Goal: Task Accomplishment & Management: Use online tool/utility

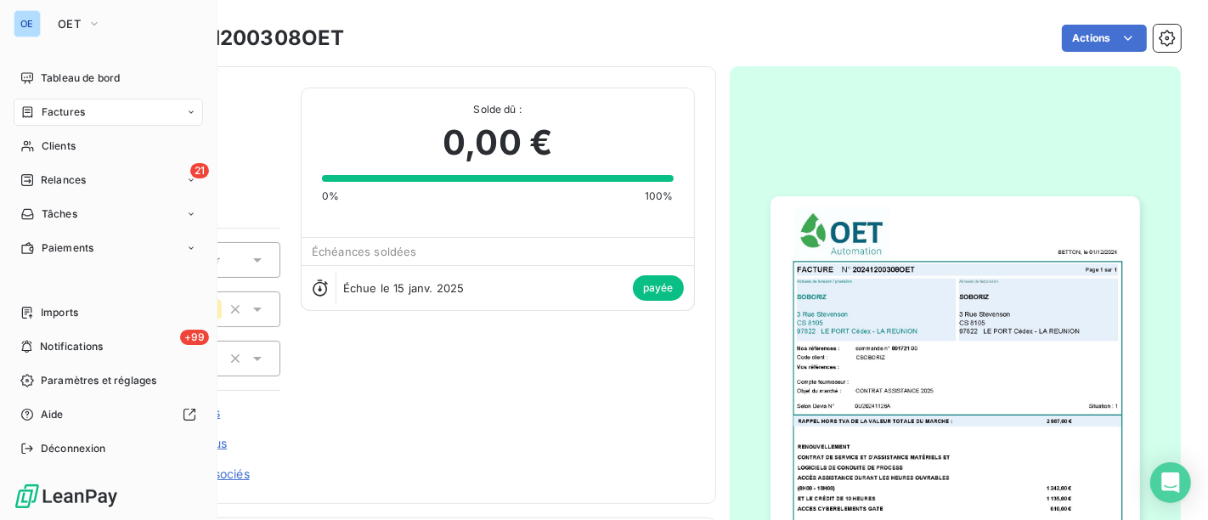
click at [86, 116] on div "Factures" at bounding box center [108, 112] width 189 height 27
click at [68, 105] on span "Factures" at bounding box center [63, 112] width 43 height 15
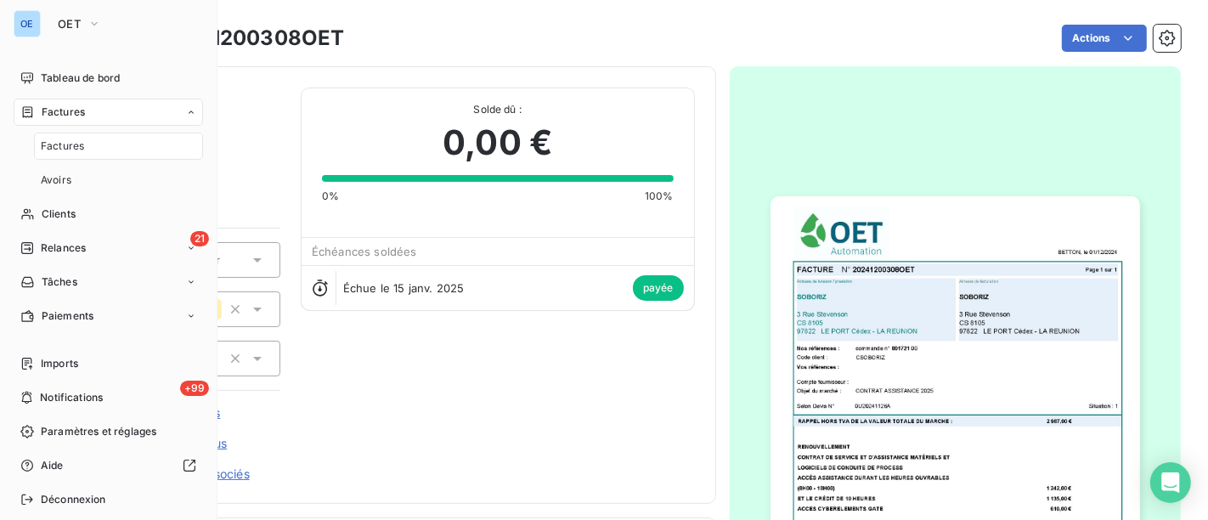
click at [89, 146] on div "Factures" at bounding box center [118, 146] width 169 height 27
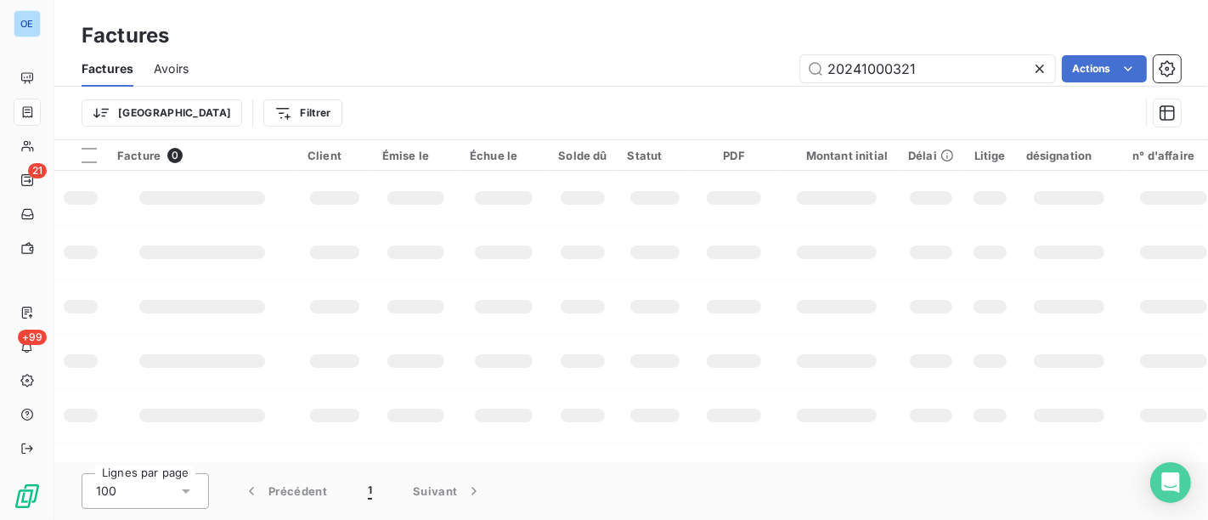
drag, startPoint x: 924, startPoint y: 72, endPoint x: 848, endPoint y: 103, distance: 82.4
click at [848, 103] on div "Factures Avoirs 20241000321 Actions Trier Filtrer" at bounding box center [631, 95] width 1154 height 88
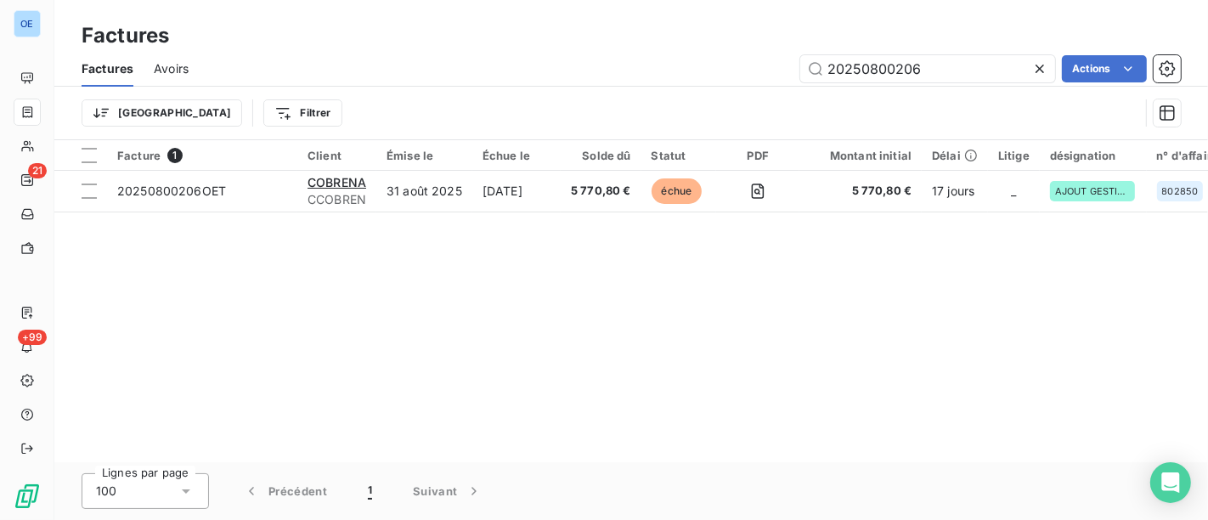
type input "20250800206"
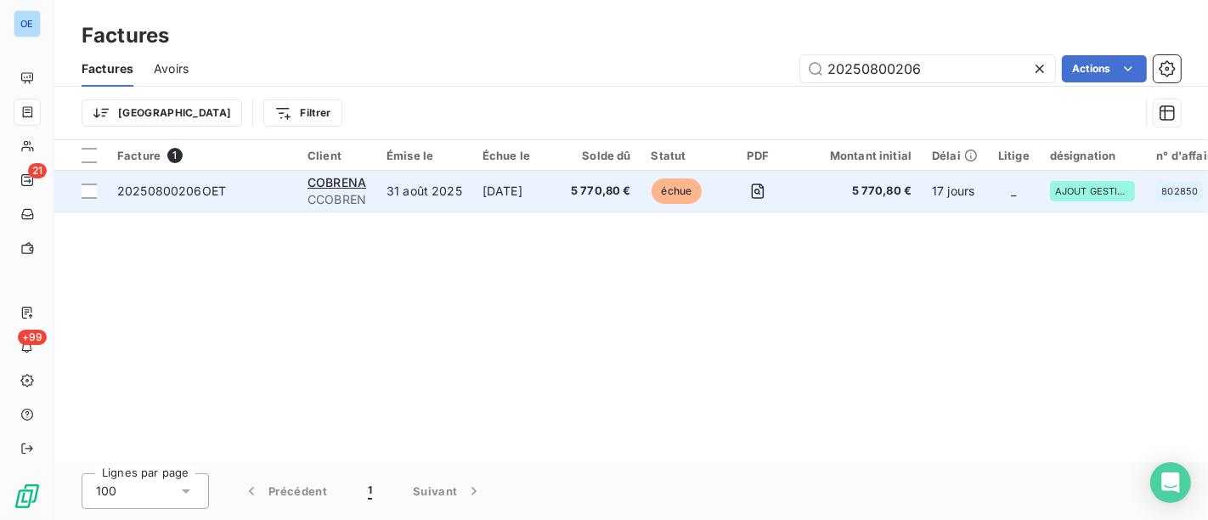
click at [611, 205] on td "5 770,80 €" at bounding box center [601, 191] width 81 height 41
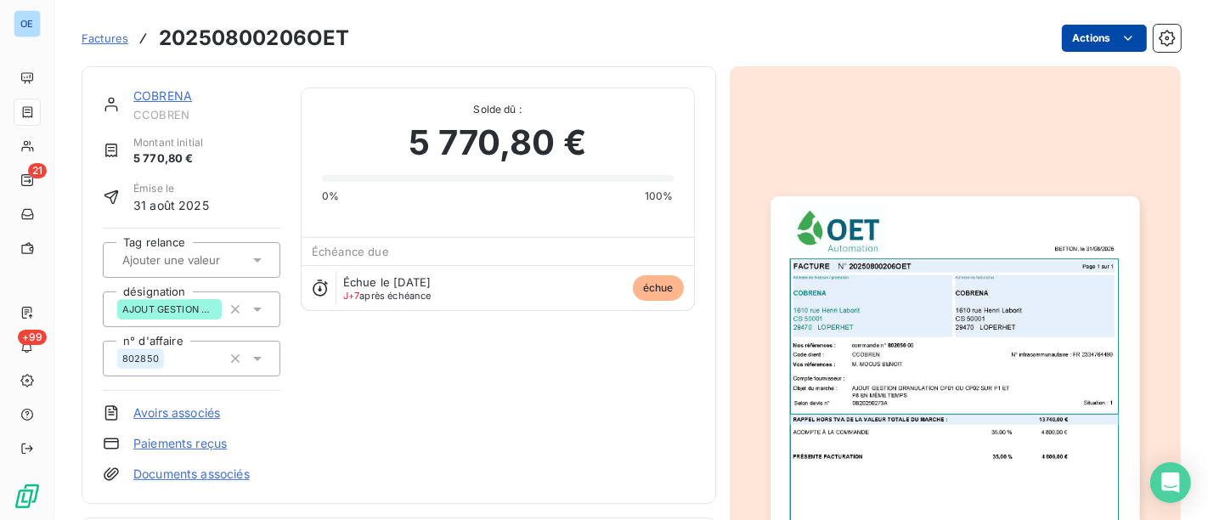
click at [1093, 36] on html "OE 21 +99 Factures 20250800206OET Actions COBRENA CCOBREN Montant initial 5 770…" at bounding box center [604, 260] width 1208 height 520
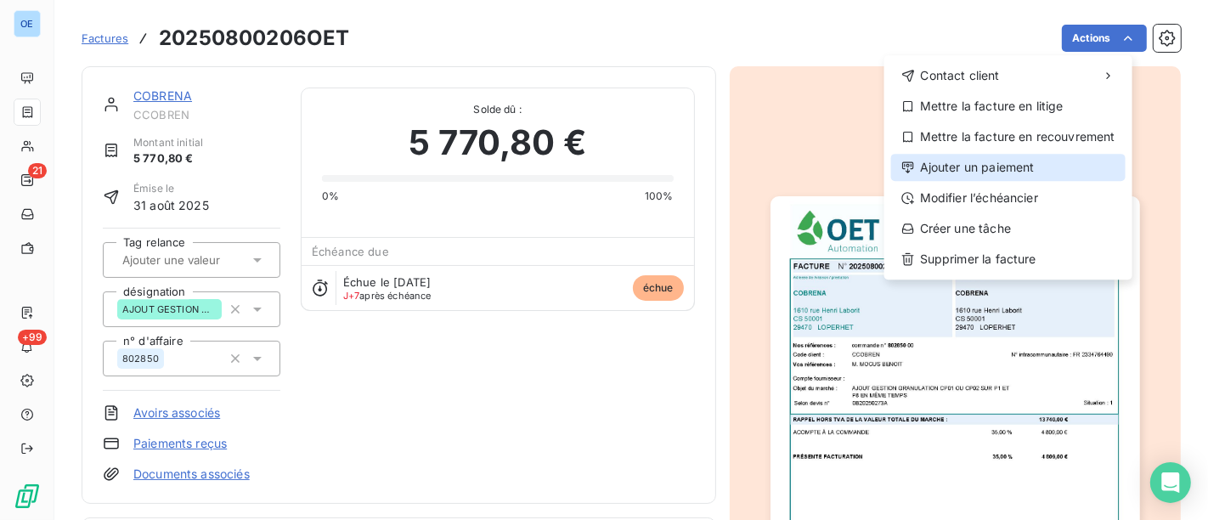
click at [978, 159] on div "Ajouter un paiement" at bounding box center [1008, 167] width 235 height 27
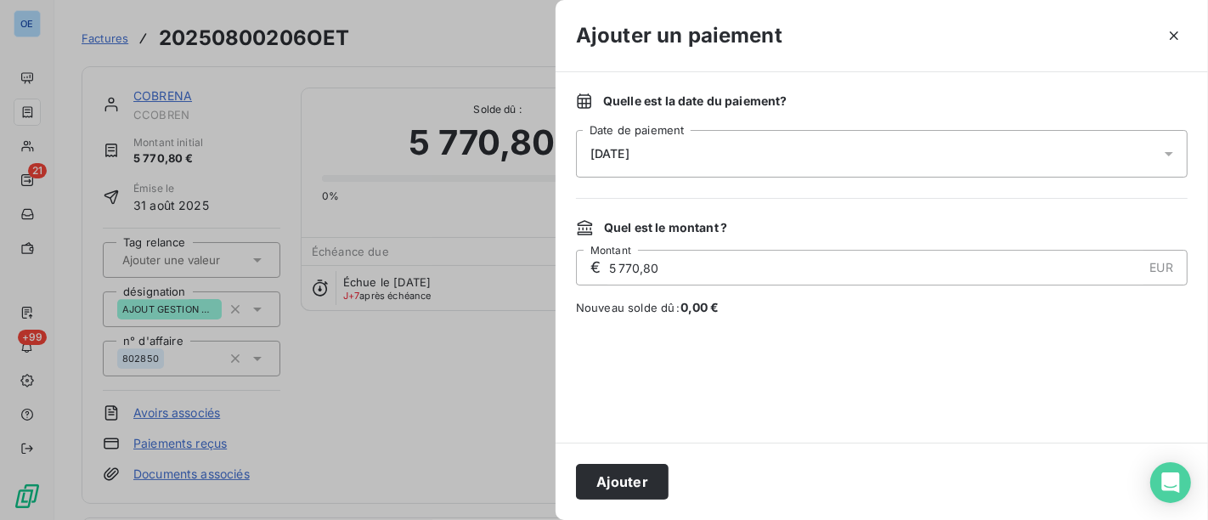
click at [680, 156] on div "[DATE]" at bounding box center [882, 154] width 612 height 48
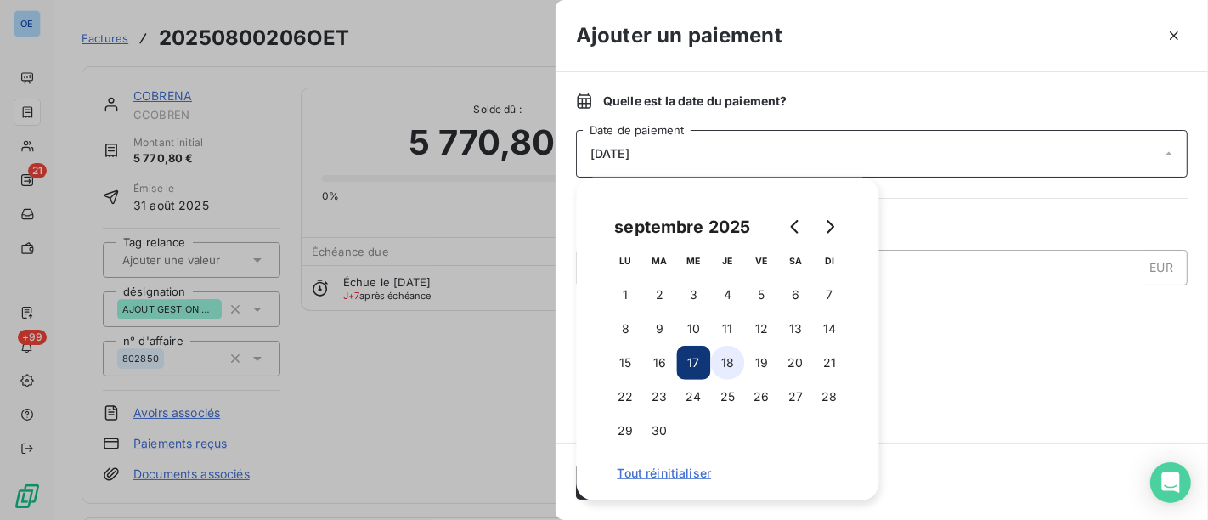
click at [727, 369] on button "18" at bounding box center [728, 363] width 34 height 34
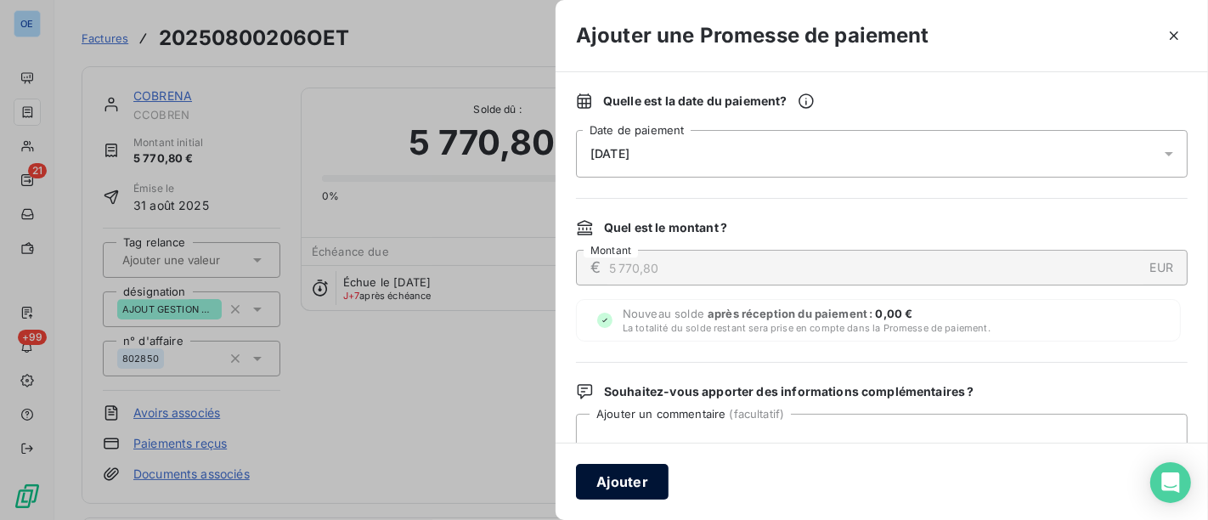
click at [630, 485] on button "Ajouter" at bounding box center [622, 482] width 93 height 36
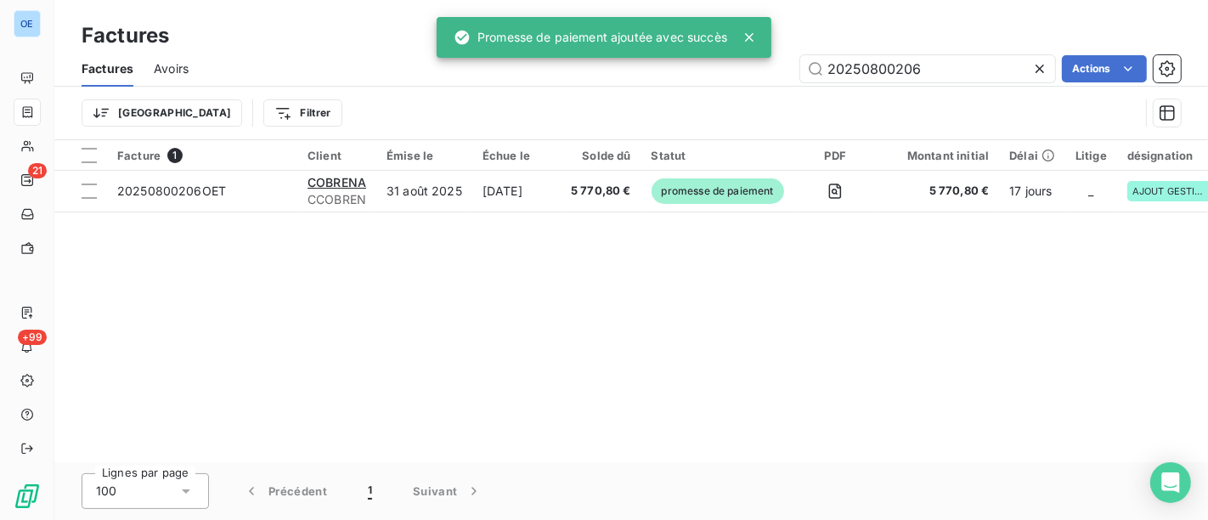
drag, startPoint x: 938, startPoint y: 68, endPoint x: 579, endPoint y: 69, distance: 359.4
click at [646, 69] on div "20250800206 Actions" at bounding box center [695, 68] width 972 height 27
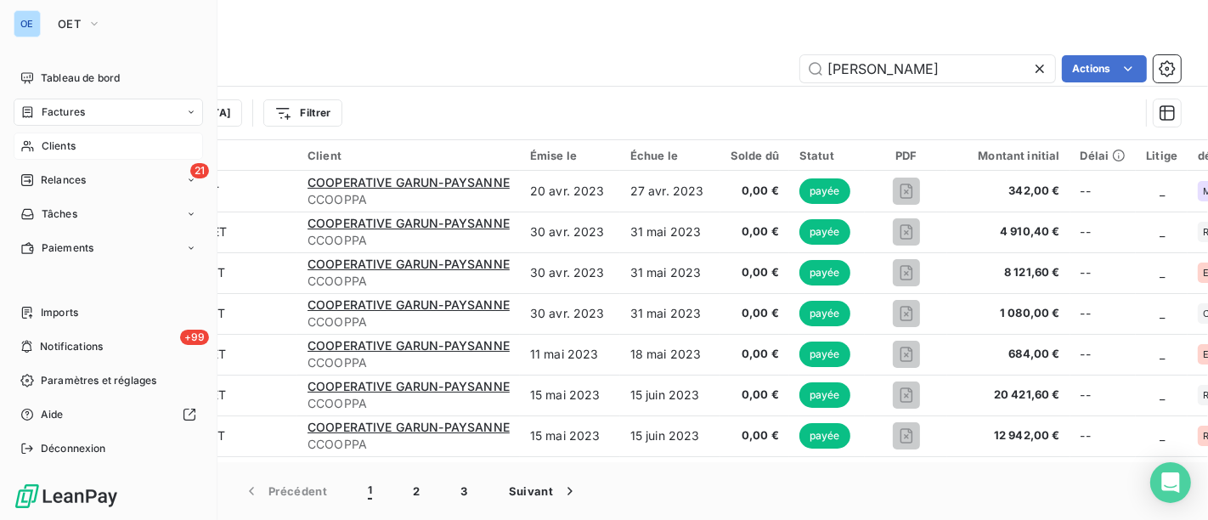
type input "[PERSON_NAME]"
click at [37, 150] on div "Clients" at bounding box center [108, 146] width 189 height 27
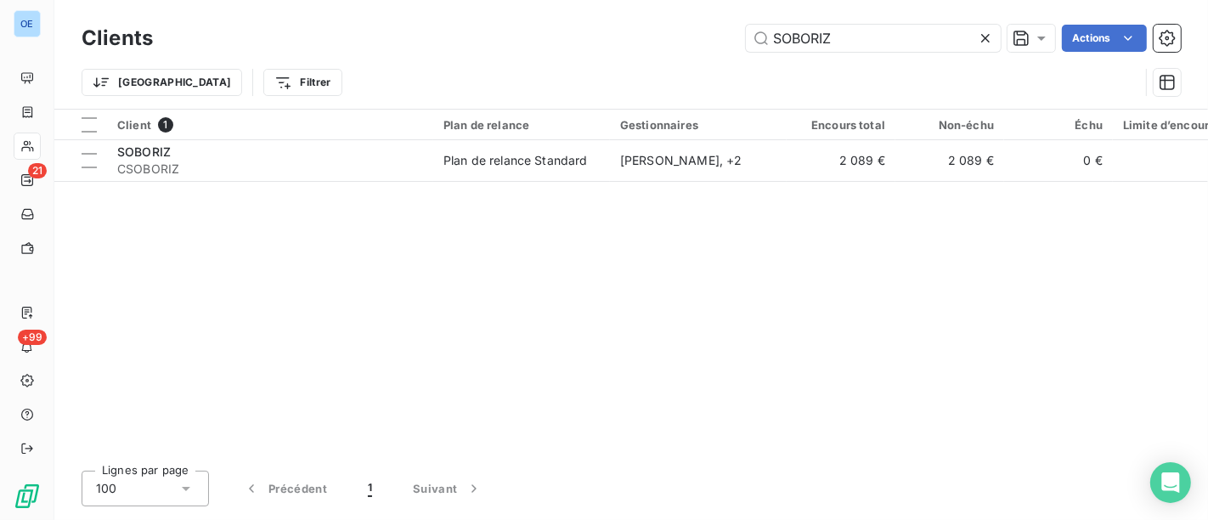
drag, startPoint x: 893, startPoint y: 47, endPoint x: 395, endPoint y: 30, distance: 498.2
click at [432, 30] on div "SOBORIZ Actions" at bounding box center [677, 38] width 1008 height 27
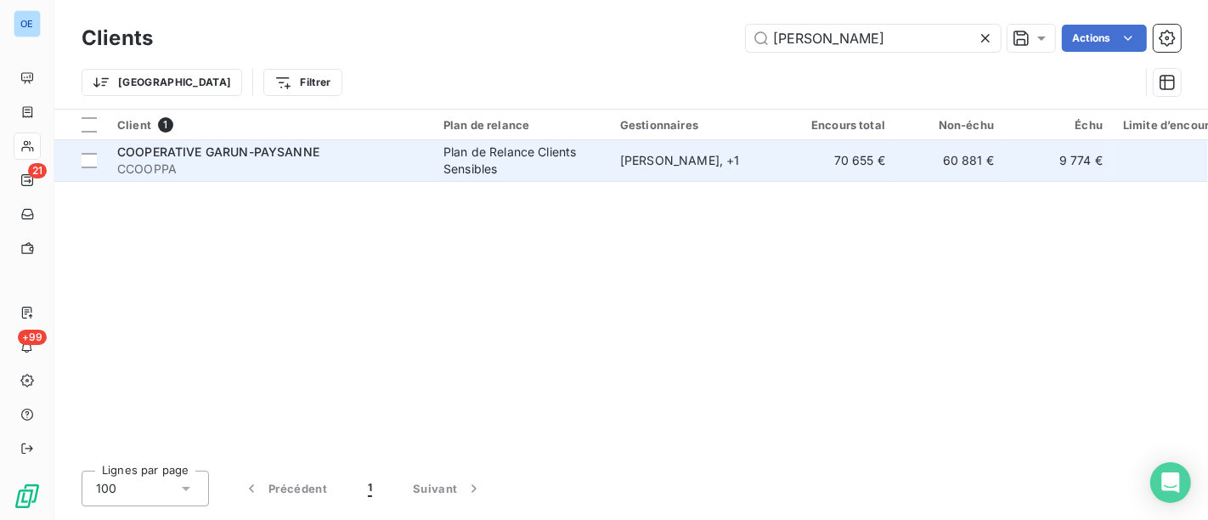
type input "[PERSON_NAME]"
click at [763, 163] on div "[PERSON_NAME] , + 1" at bounding box center [698, 160] width 156 height 17
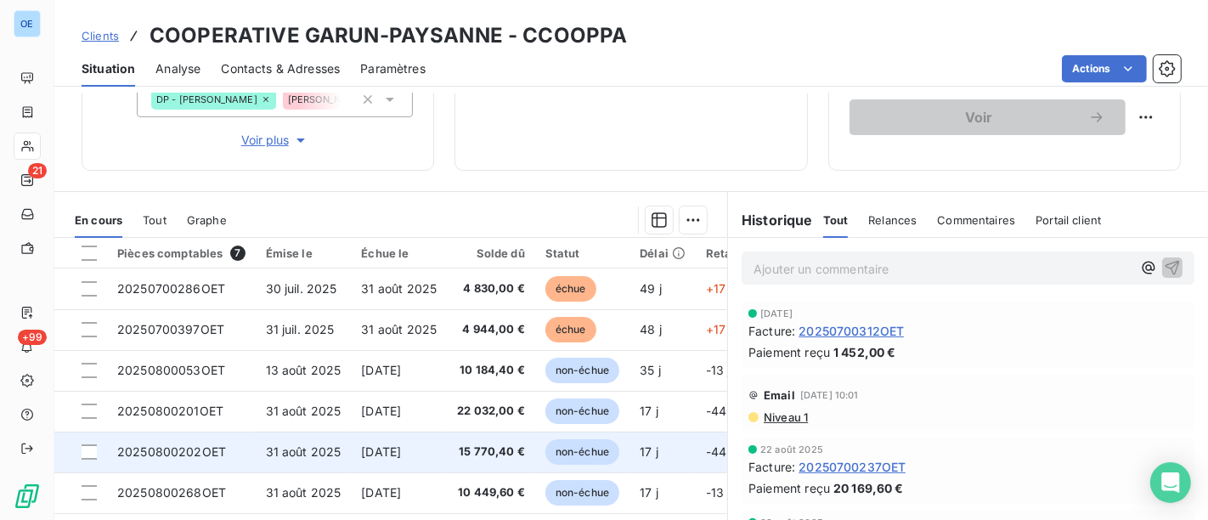
scroll to position [201, 0]
